Goal: Information Seeking & Learning: Learn about a topic

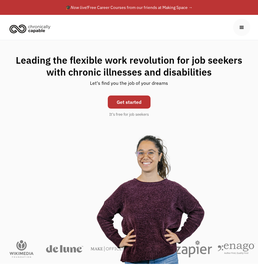
click at [168, 28] on div "menu" at bounding box center [242, 27] width 7 height 7
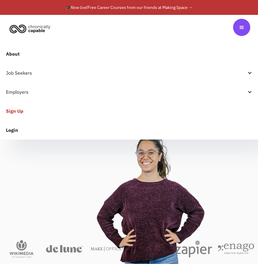
click at [168, 74] on div at bounding box center [250, 72] width 5 height 5
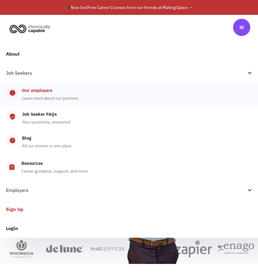
click at [55, 94] on div "Our employers Learn more about our partners" at bounding box center [134, 94] width 233 height 15
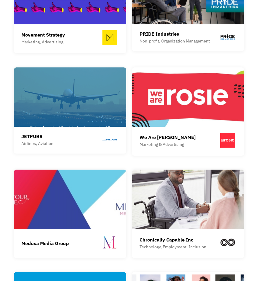
scroll to position [1041, 0]
